Goal: Ask a question

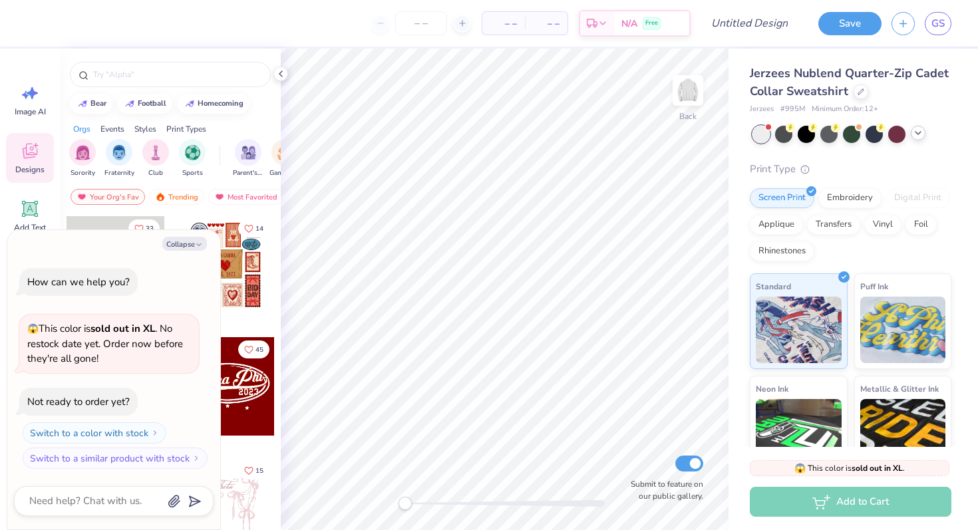
click at [920, 132] on polyline at bounding box center [917, 133] width 5 height 3
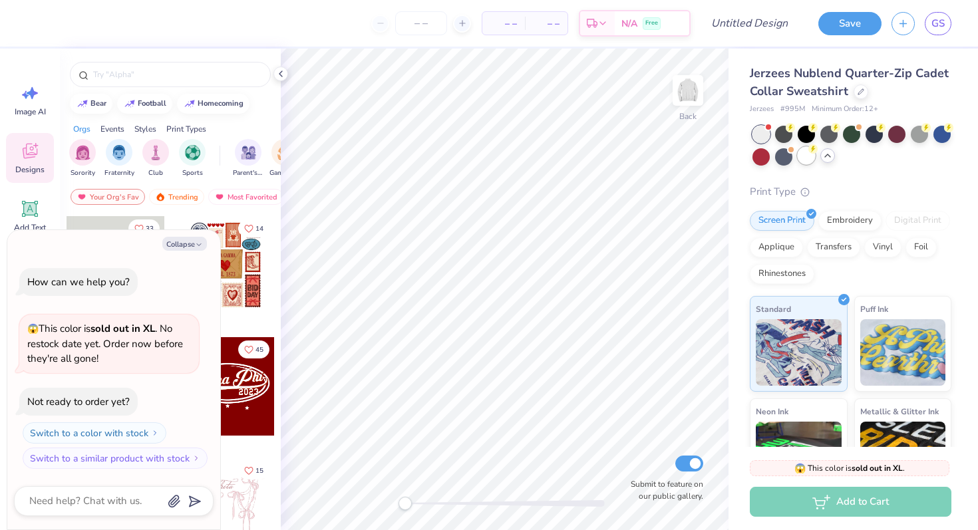
click at [804, 157] on div at bounding box center [806, 155] width 17 height 17
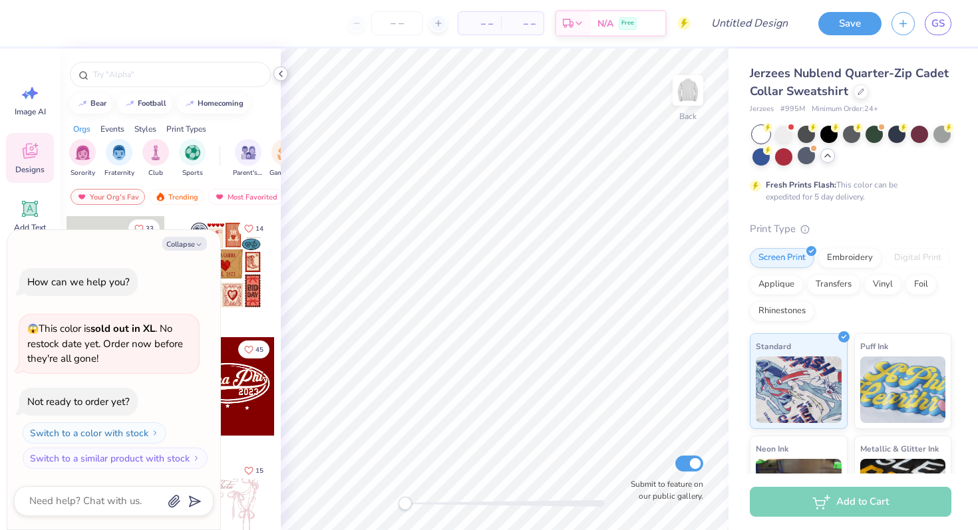
click at [285, 72] on icon at bounding box center [280, 74] width 11 height 11
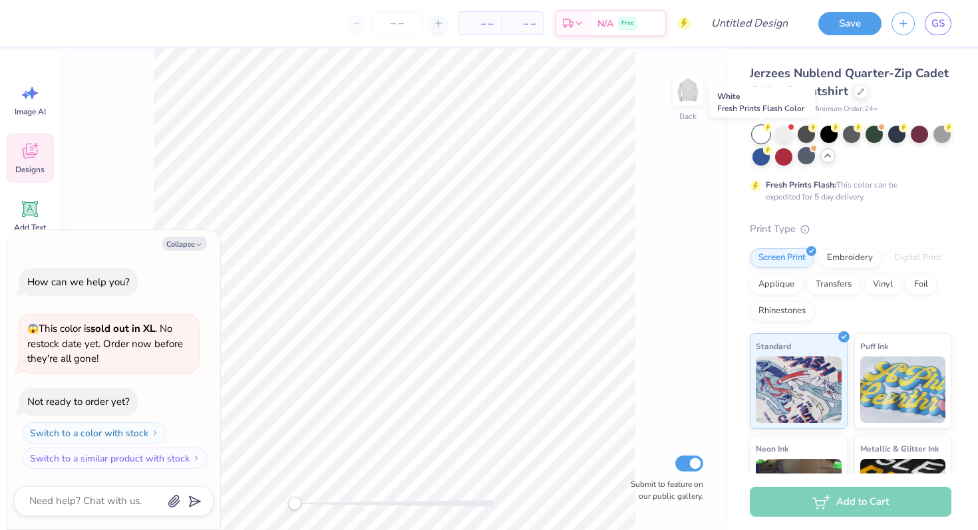
click at [758, 136] on div at bounding box center [760, 134] width 17 height 17
click at [184, 239] on button "Collapse" at bounding box center [184, 244] width 45 height 14
type textarea "x"
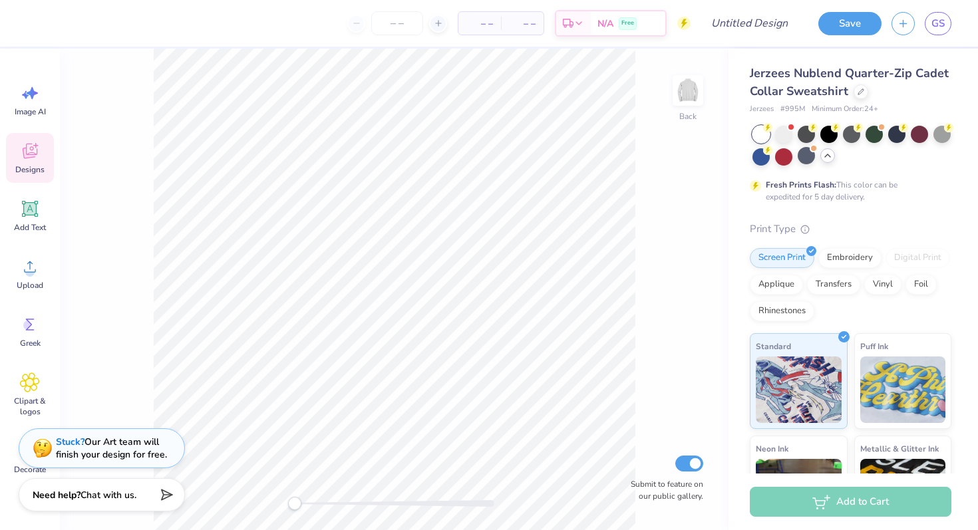
click at [90, 449] on div "Stuck? Our Art team will finish your design for free." at bounding box center [111, 448] width 111 height 25
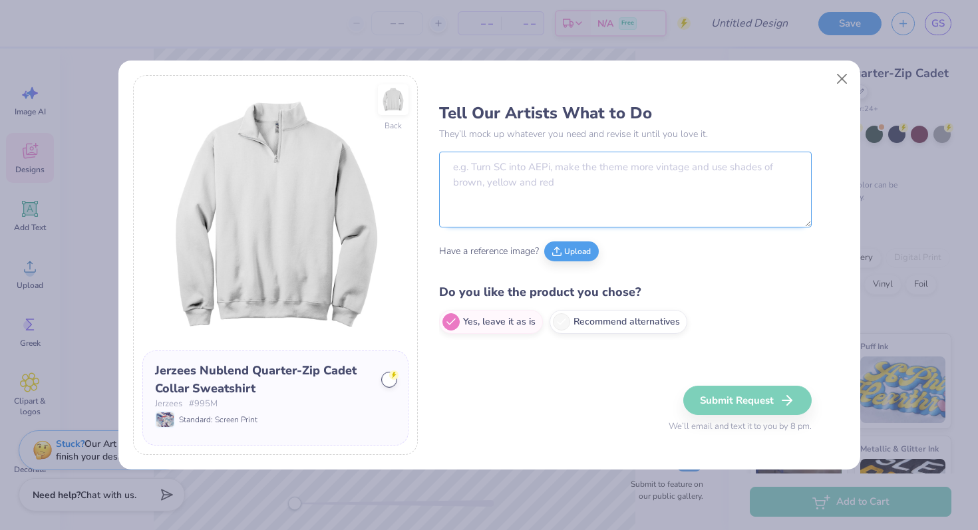
click at [536, 166] on textarea at bounding box center [625, 190] width 373 height 76
paste textarea "Proof #518239A : zip up knect"
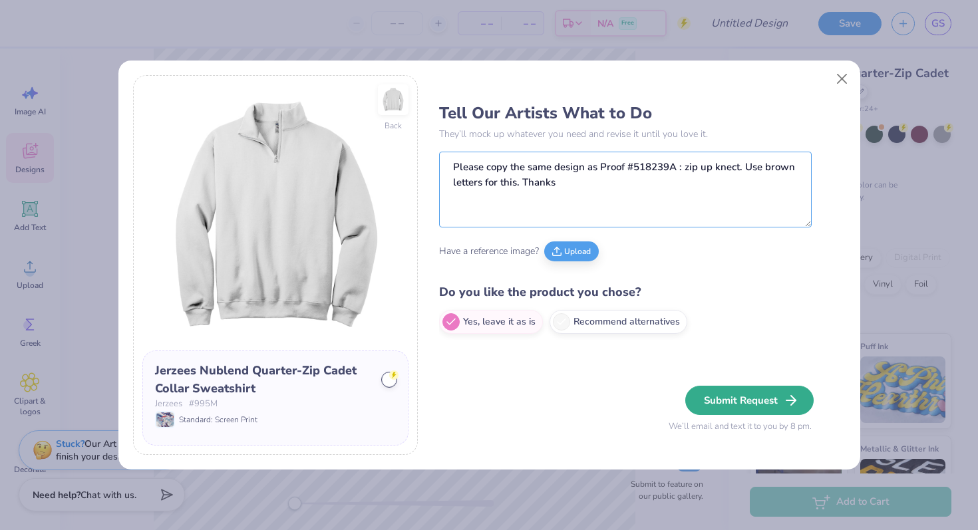
type textarea "Please copy the same design as Proof #518239A : zip up knect. Use brown letters…"
click at [748, 397] on button "Submit Request" at bounding box center [749, 400] width 128 height 29
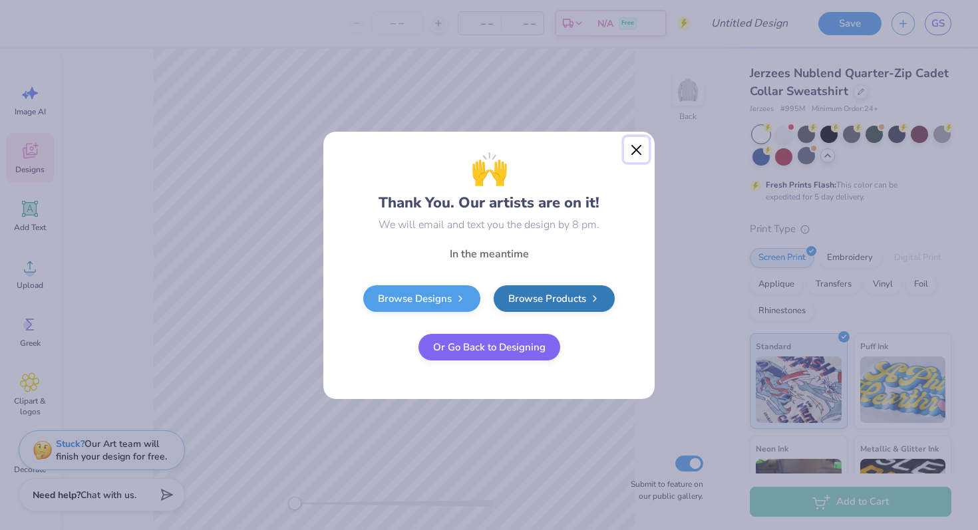
click at [636, 146] on button "Close" at bounding box center [636, 149] width 25 height 25
